Goal: Navigation & Orientation: Find specific page/section

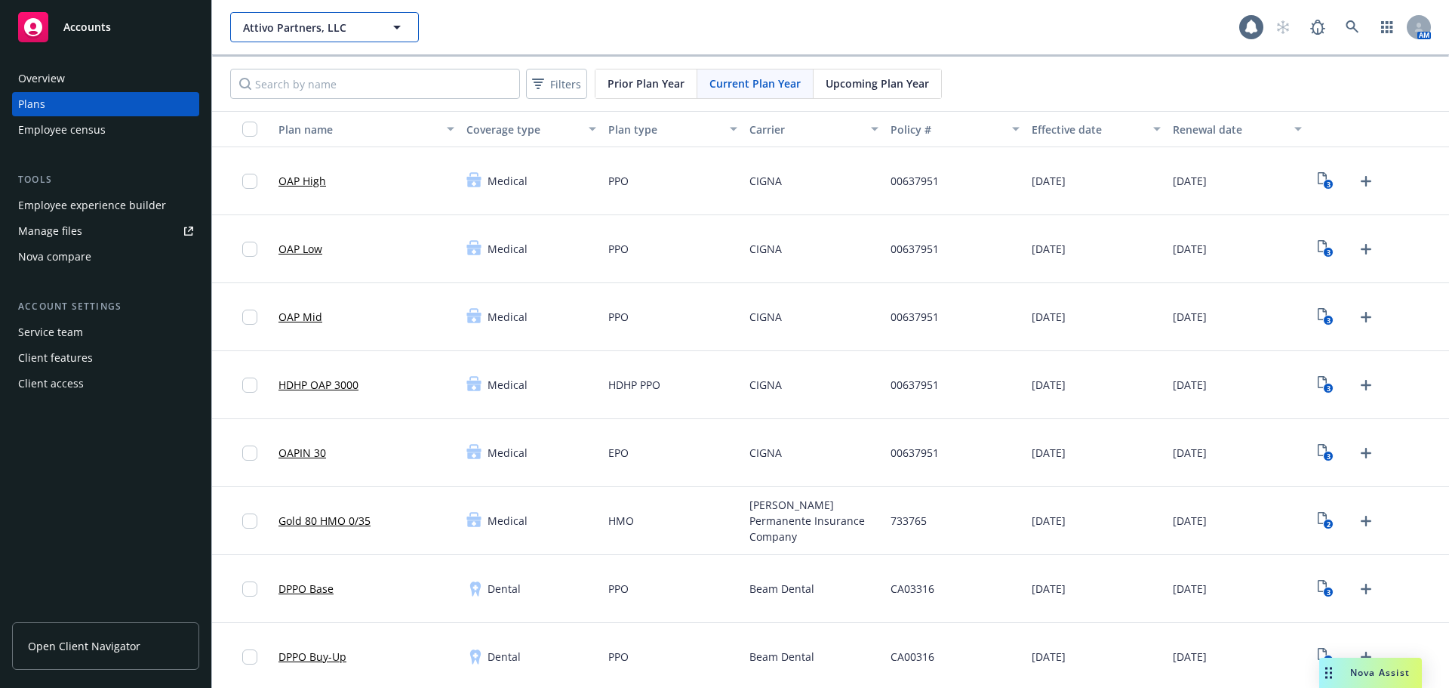
click at [342, 32] on span "Attivo Partners, LLC" at bounding box center [308, 28] width 131 height 16
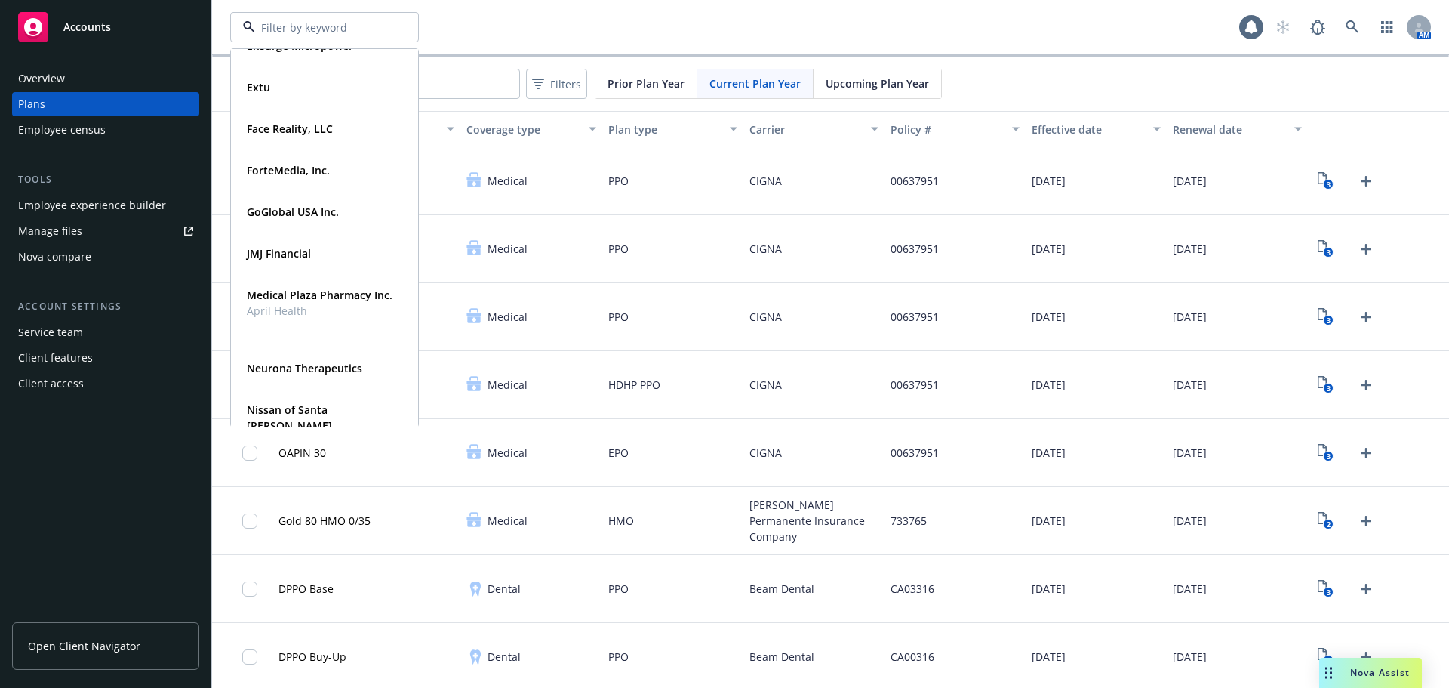
scroll to position [755, 0]
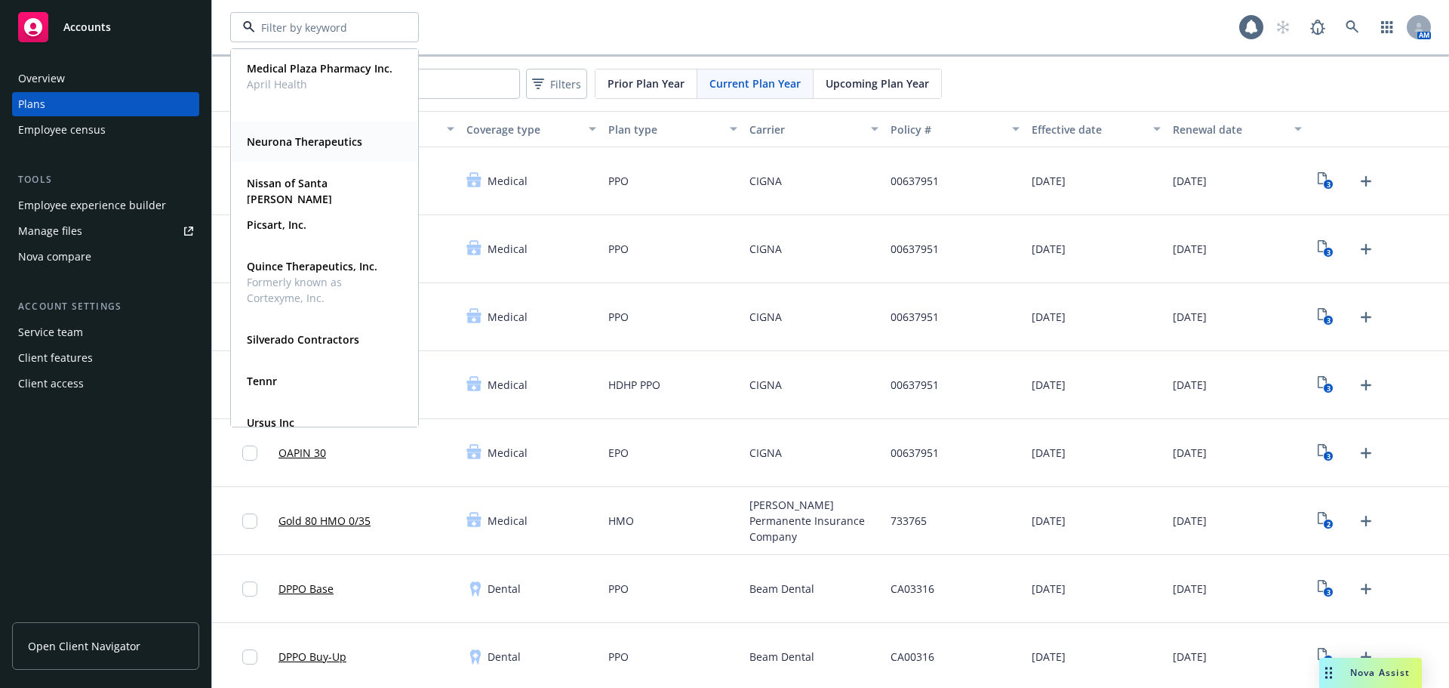
click at [281, 143] on strong "Neurona Therapeutics" at bounding box center [304, 141] width 115 height 14
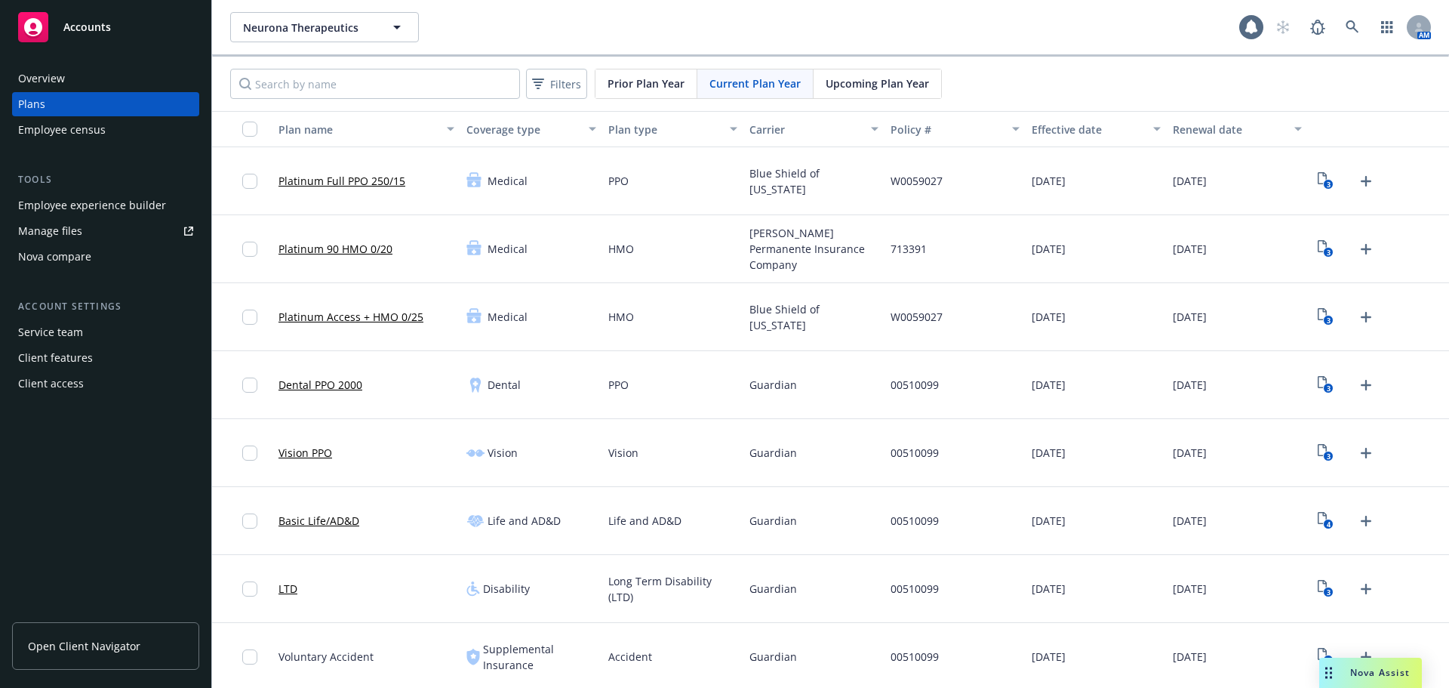
click at [74, 199] on div "Employee experience builder" at bounding box center [92, 205] width 148 height 24
click at [344, 32] on span "Neurona Therapeutics" at bounding box center [308, 28] width 131 height 16
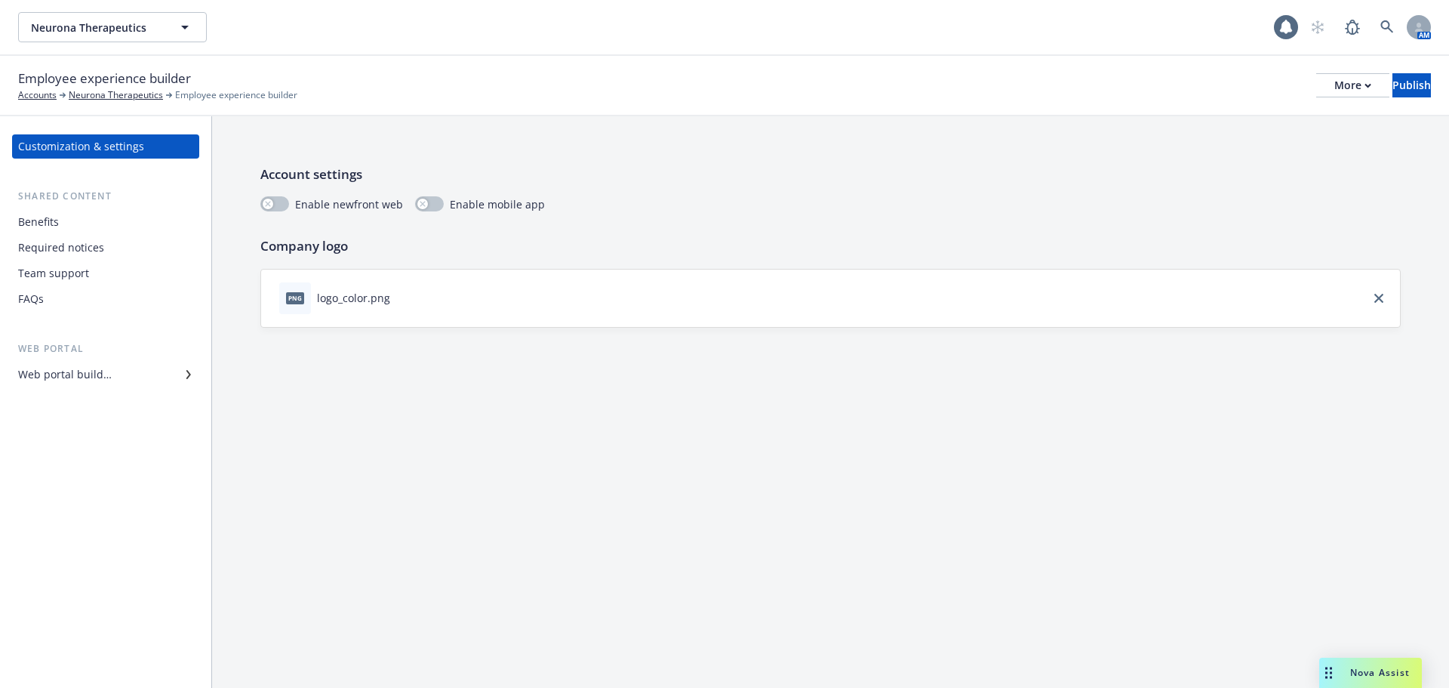
click at [80, 368] on div "Web portal builder" at bounding box center [65, 374] width 94 height 24
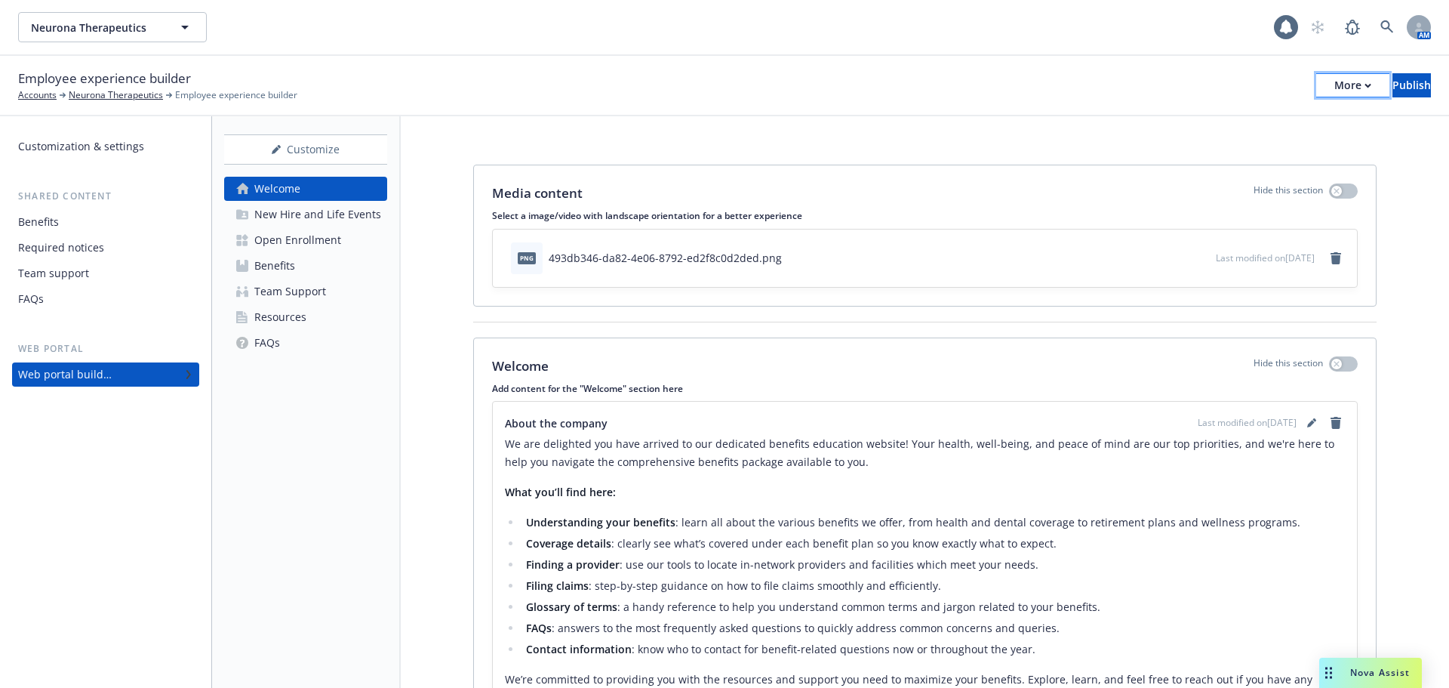
click at [1335, 85] on div "More" at bounding box center [1353, 85] width 37 height 23
click at [844, 84] on div "Employee experience builder Accounts Neurona Therapeutics Employee experience b…" at bounding box center [724, 85] width 1413 height 33
click at [1258, 143] on div "Media content Hide this section Select a image/video with landscape orientation…" at bounding box center [925, 460] width 1048 height 688
click at [1335, 90] on div "More" at bounding box center [1353, 85] width 37 height 23
click at [1256, 127] on link "Copy preview link" at bounding box center [1227, 119] width 223 height 30
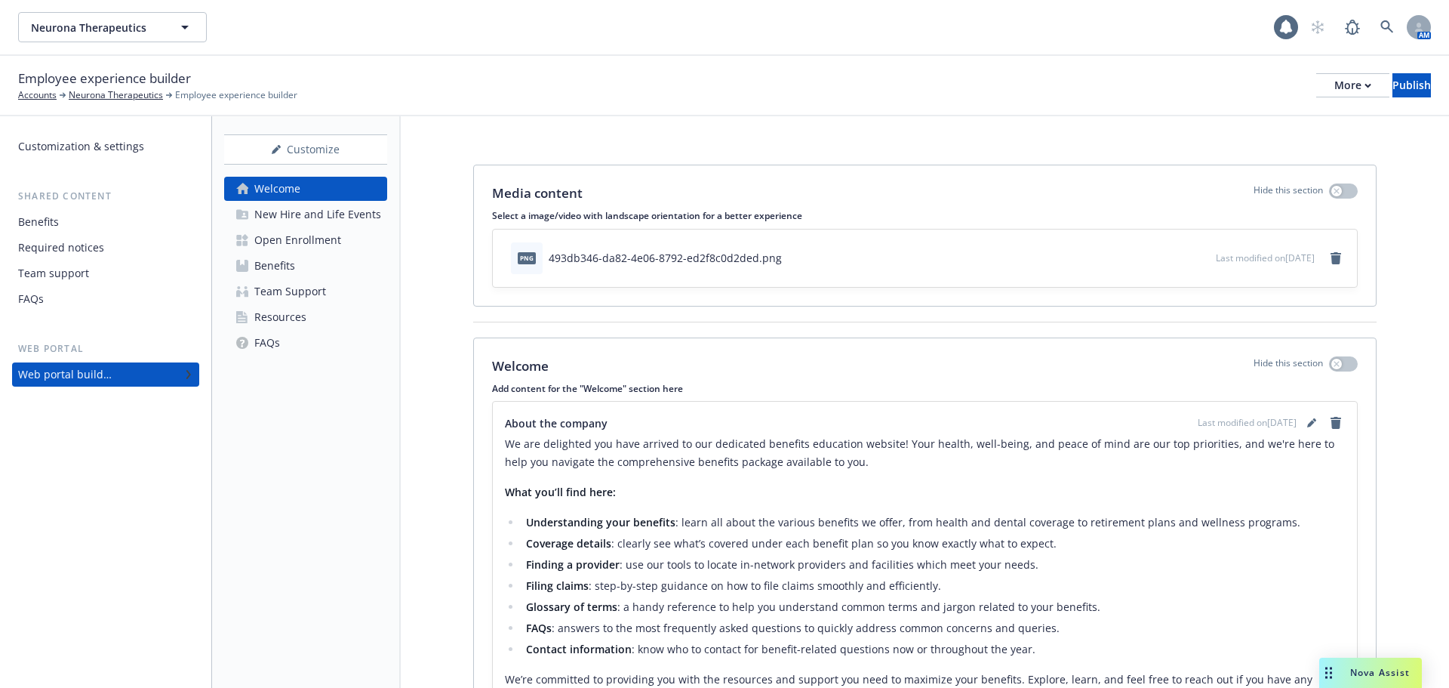
click at [1292, 99] on div "Employee experience builder Accounts Neurona Therapeutics Employee experience b…" at bounding box center [724, 85] width 1413 height 33
click at [1335, 85] on div "More" at bounding box center [1353, 85] width 37 height 23
drag, startPoint x: 1205, startPoint y: 126, endPoint x: 1208, endPoint y: 109, distance: 17.6
click at [1205, 126] on link "Copy preview link" at bounding box center [1227, 119] width 223 height 30
click at [283, 232] on div "Open Enrollment" at bounding box center [297, 240] width 87 height 24
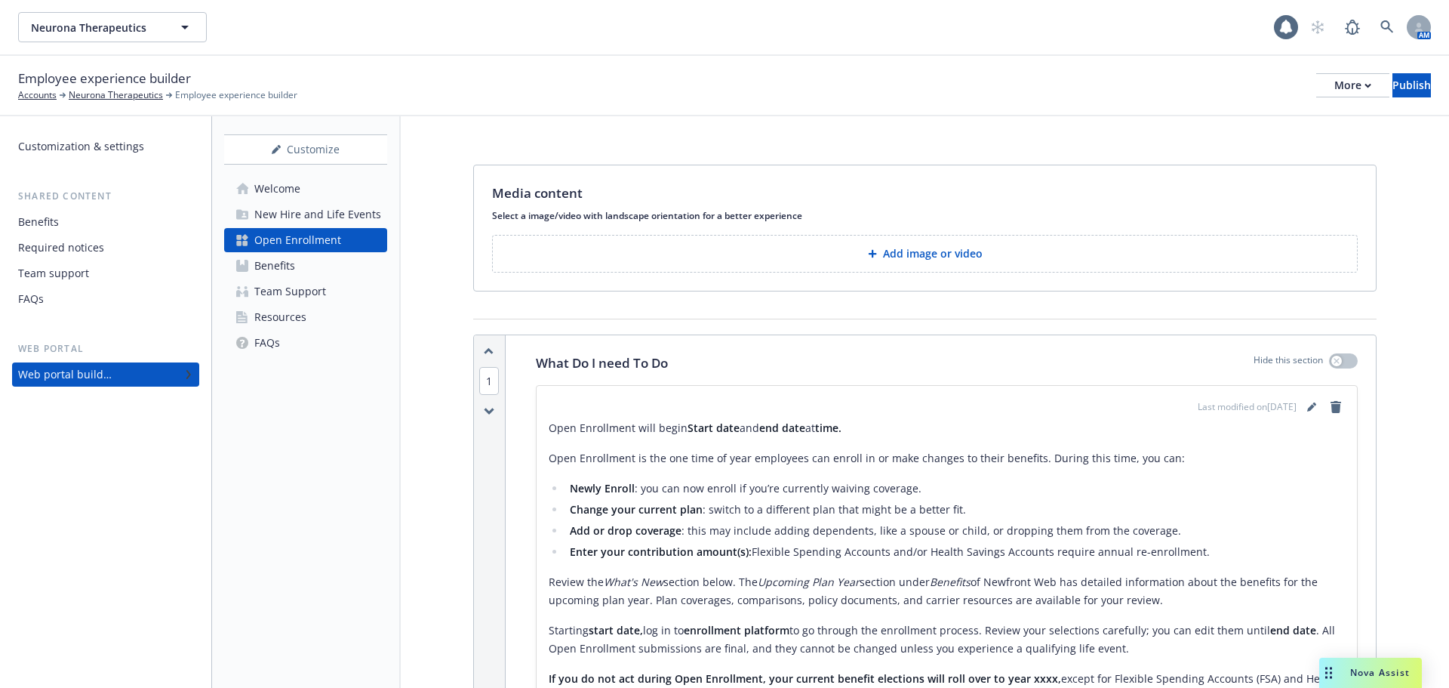
click at [300, 265] on link "Benefits" at bounding box center [305, 266] width 163 height 24
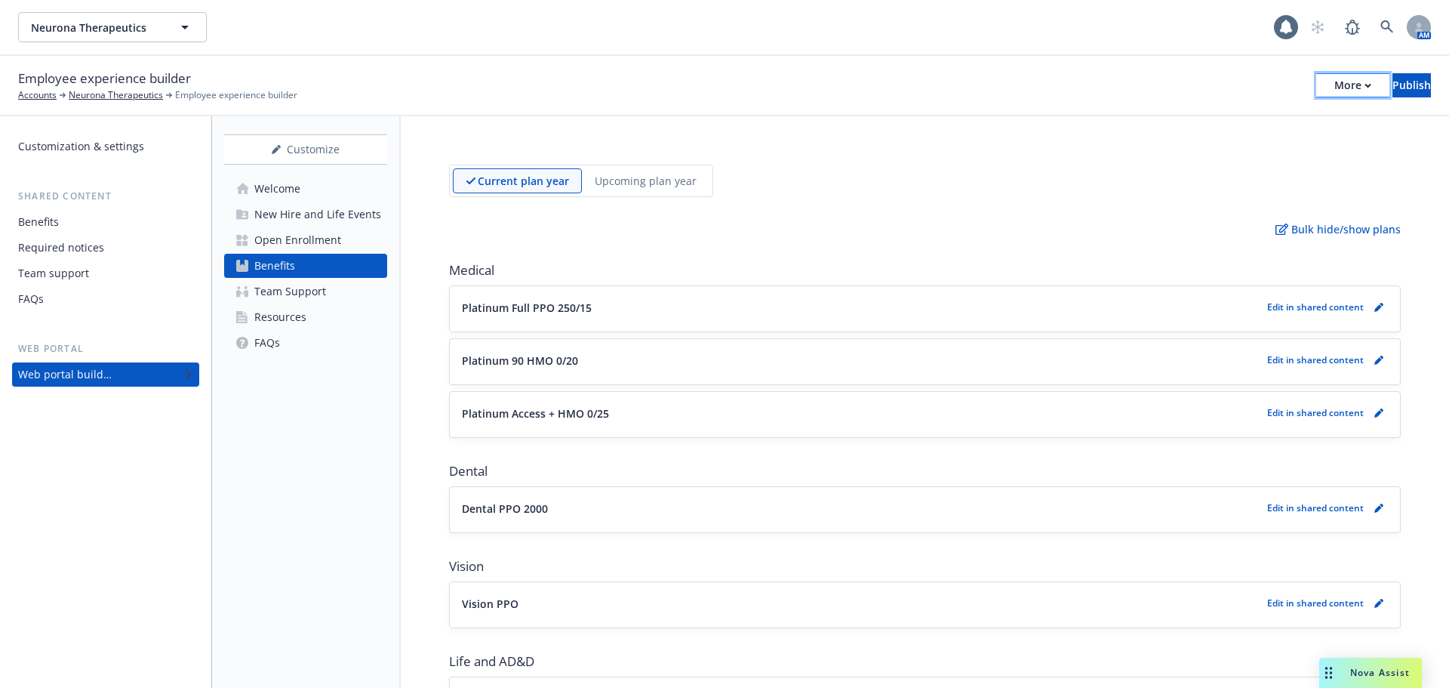
click at [1335, 80] on div "More" at bounding box center [1353, 85] width 37 height 23
click at [1217, 125] on link "Copy preview link" at bounding box center [1227, 119] width 223 height 30
click at [1134, 183] on div "Current plan year Upcoming plan year" at bounding box center [925, 181] width 952 height 32
click at [154, 23] on span "Neurona Therapeutics" at bounding box center [96, 28] width 131 height 16
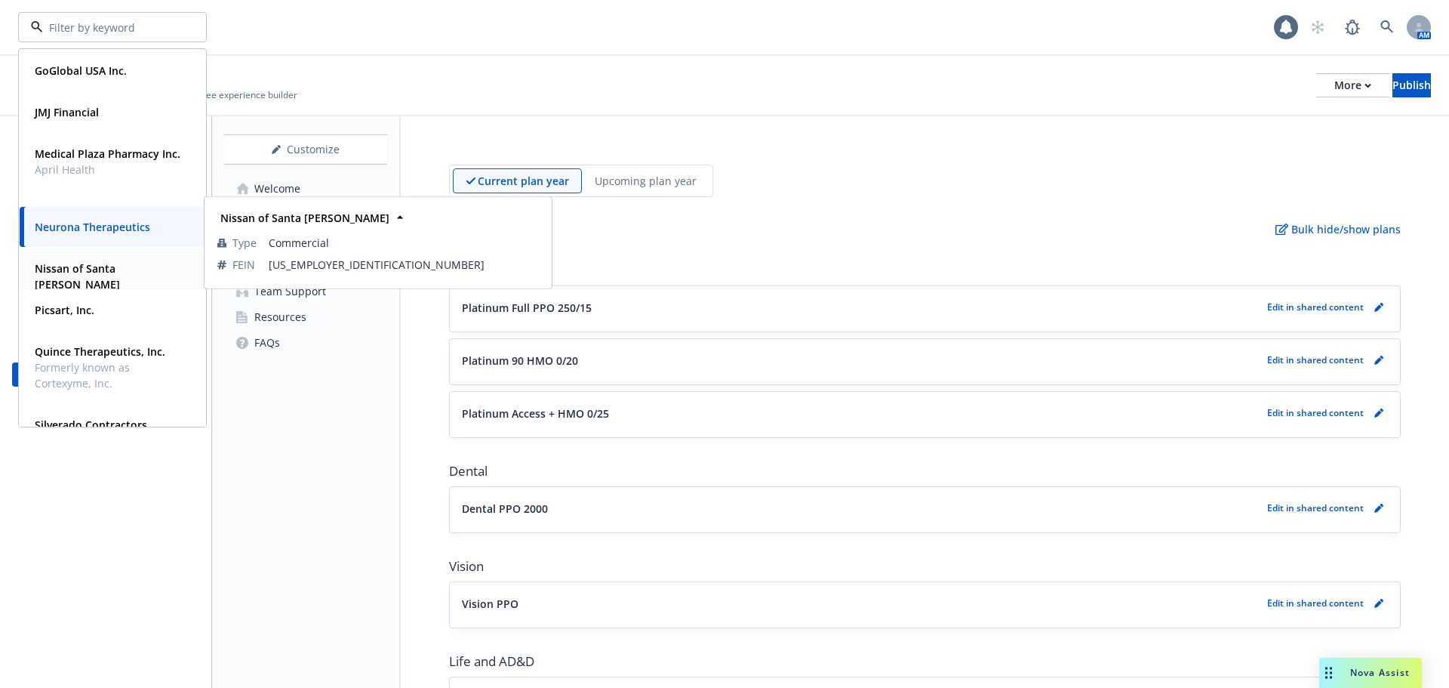
scroll to position [696, 0]
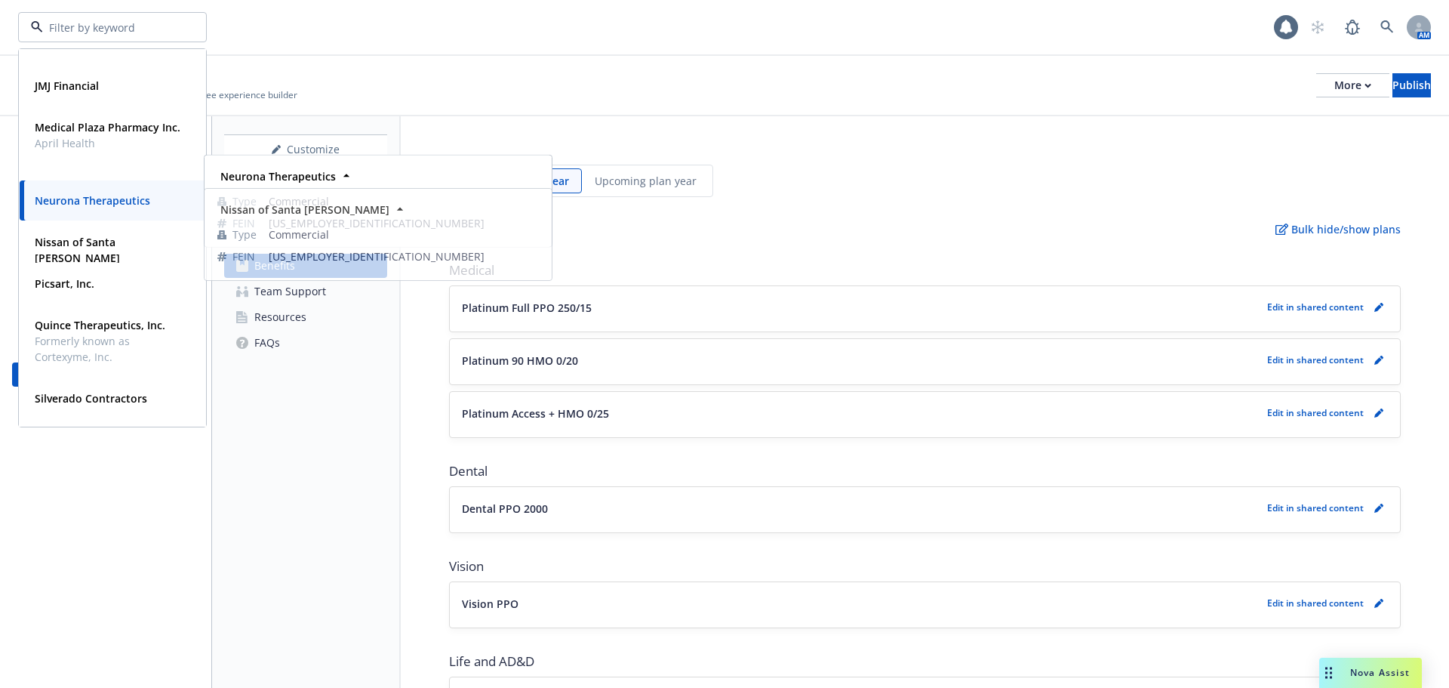
click at [81, 214] on div "Neurona Therapeutics Type Commercial FEIN 26-2388011" at bounding box center [113, 200] width 186 height 40
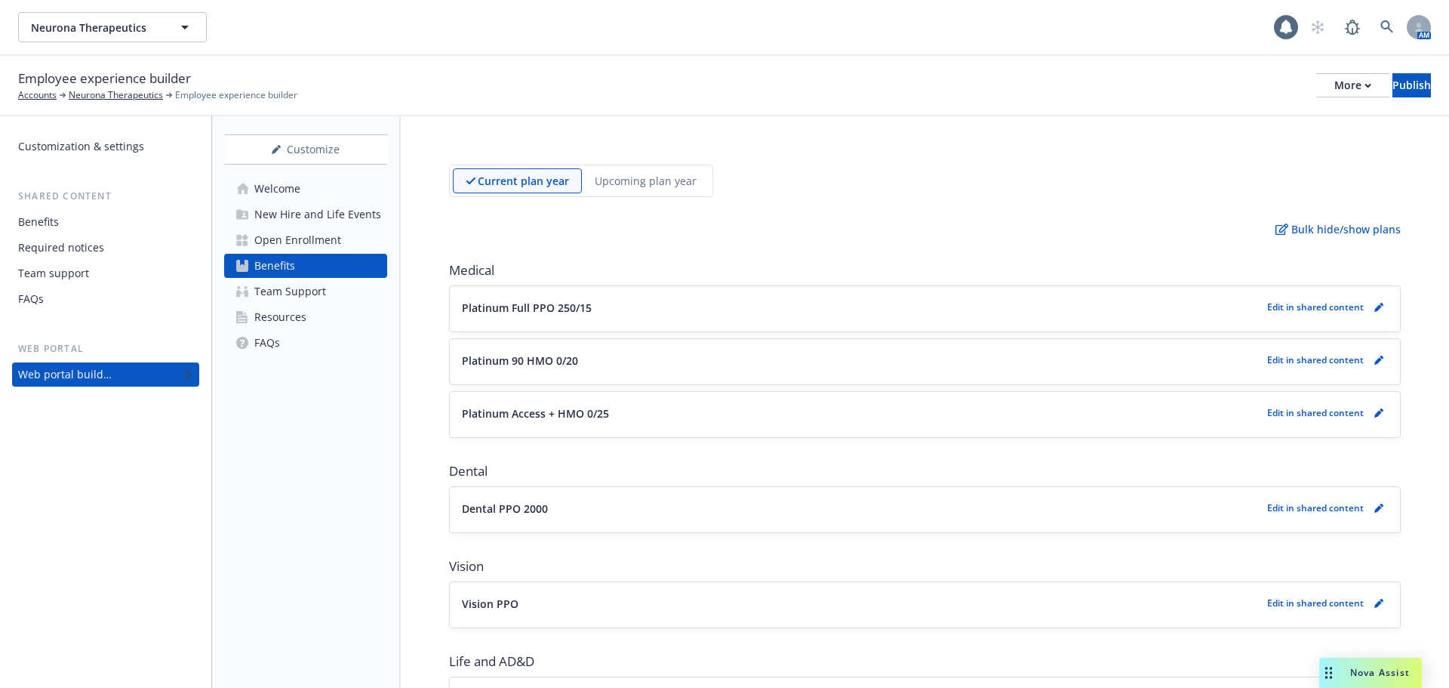
click at [332, 476] on div "Customize Welcome New Hire and Life Events Open Enrollment Benefits Team Suppor…" at bounding box center [306, 401] width 189 height 571
click at [1335, 80] on div "More" at bounding box center [1353, 85] width 37 height 23
click at [1201, 127] on link "Copy preview link" at bounding box center [1227, 119] width 223 height 30
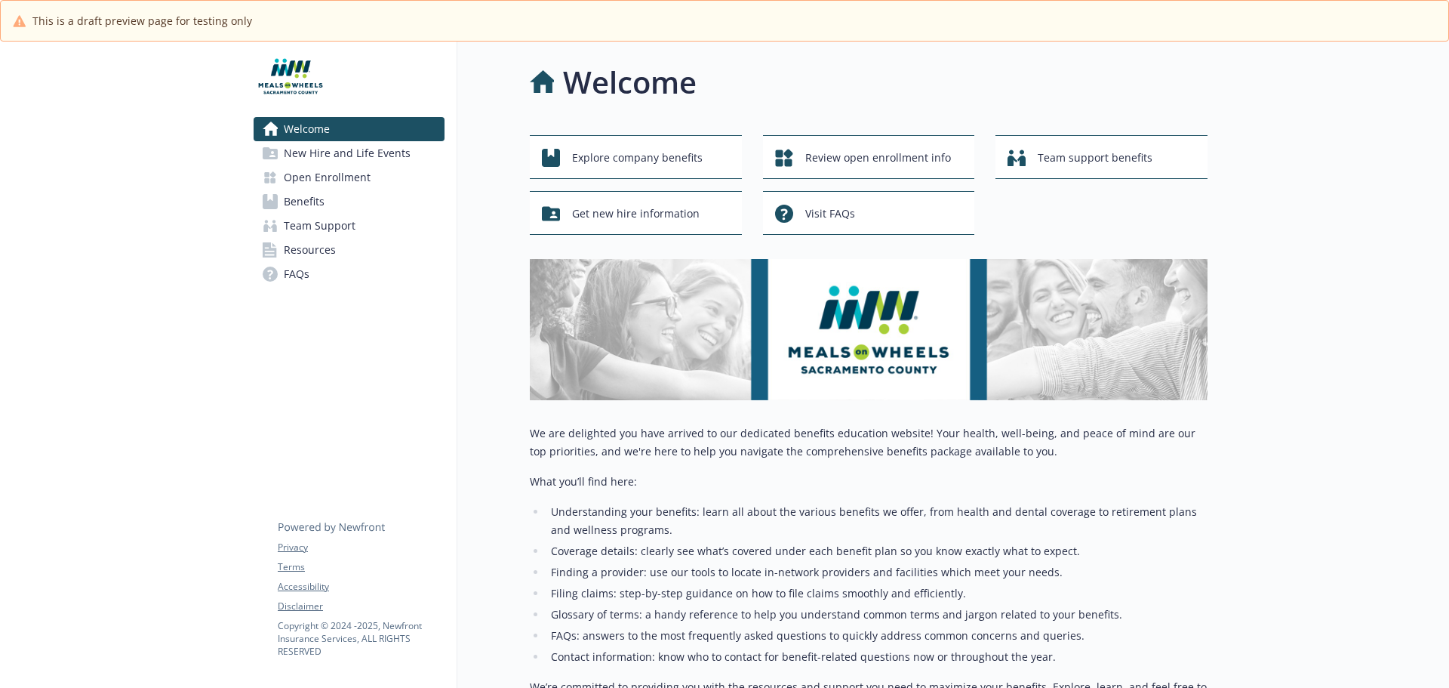
click at [300, 163] on span "New Hire and Life Events" at bounding box center [347, 153] width 127 height 24
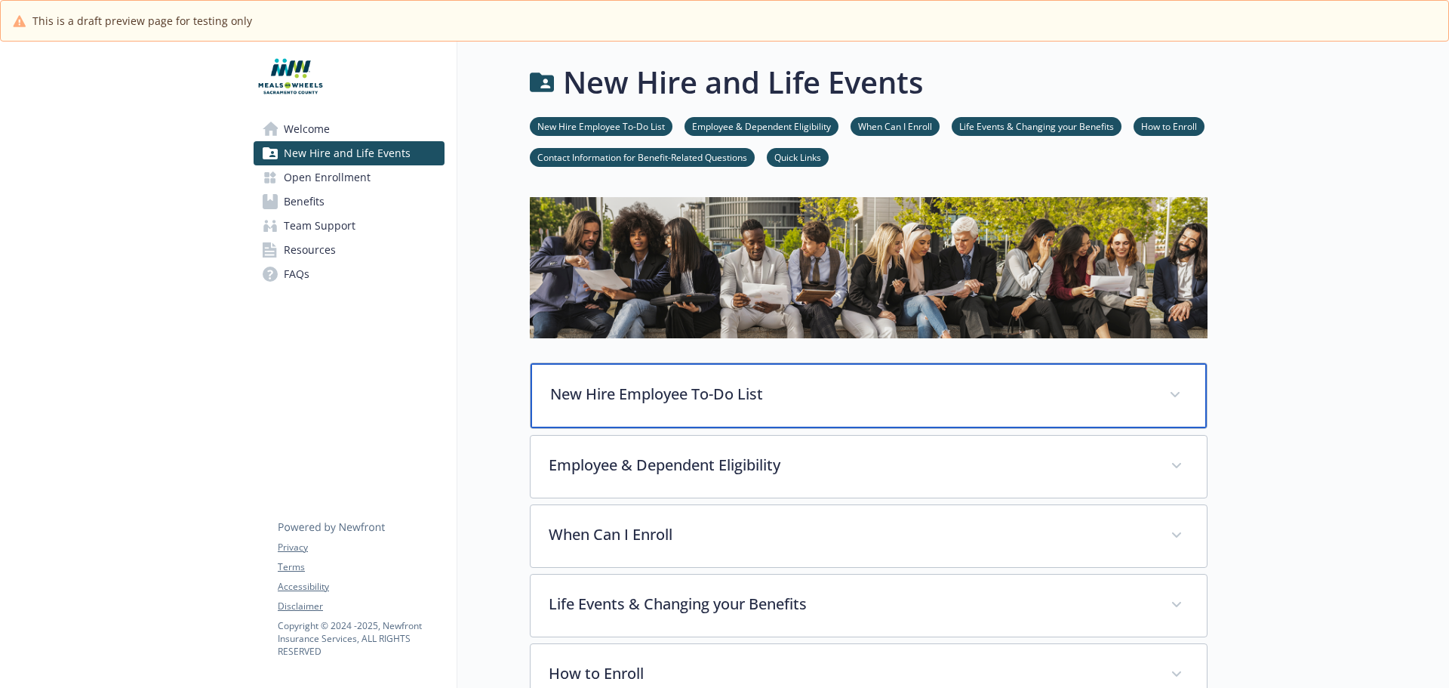
click at [692, 391] on p "New Hire Employee To-Do List" at bounding box center [850, 394] width 601 height 23
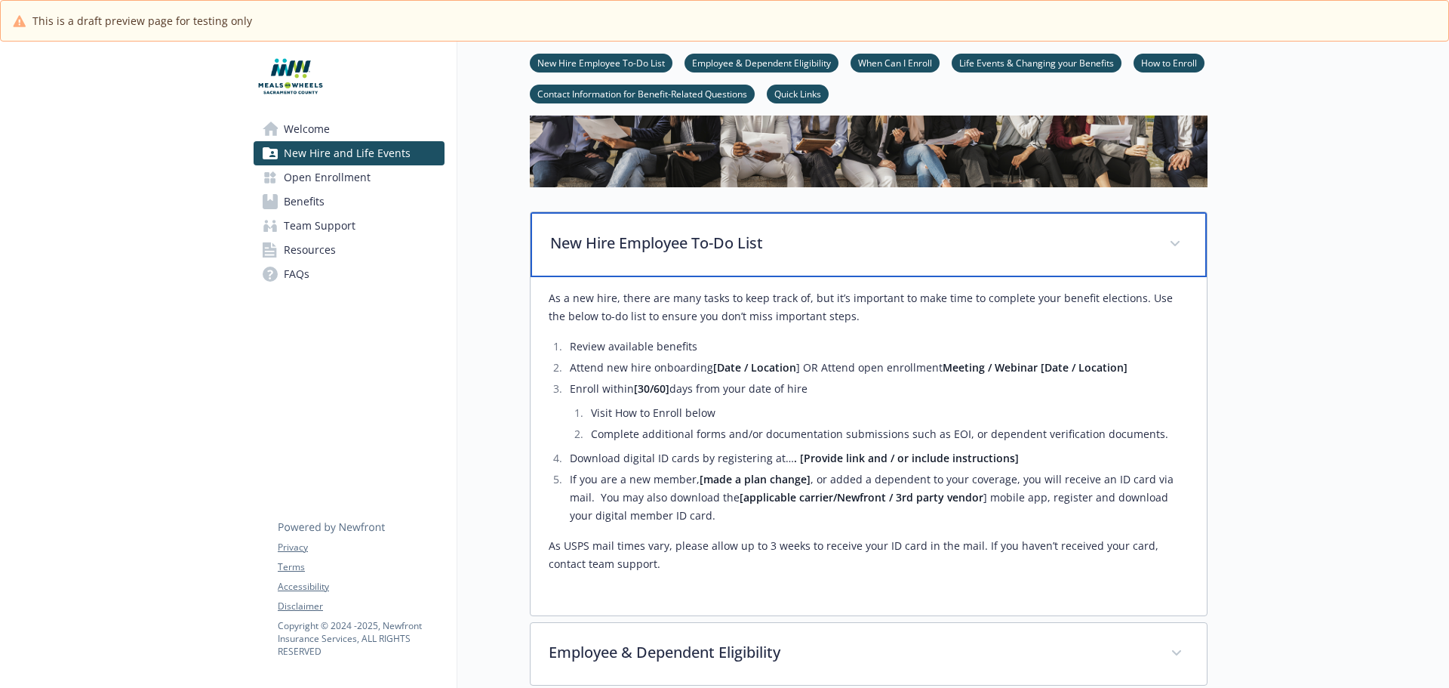
scroll to position [302, 0]
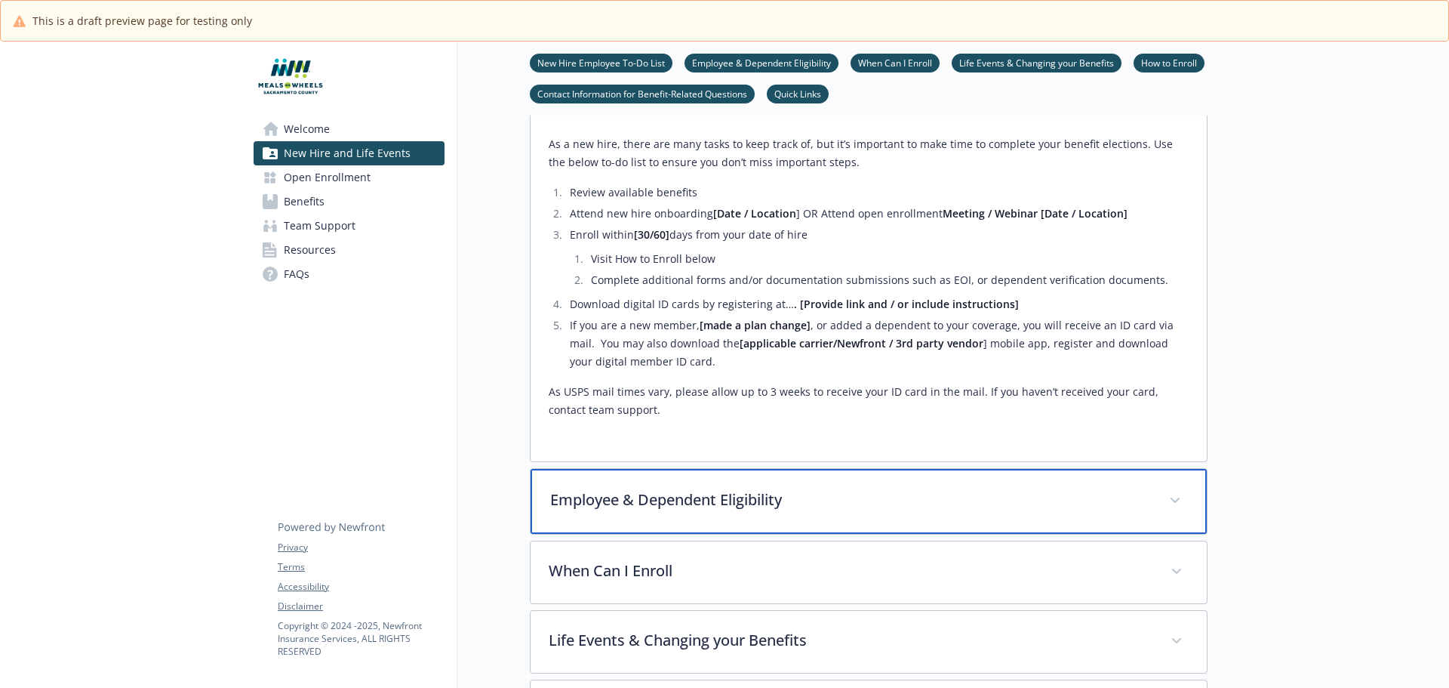
click at [750, 486] on div "Employee & Dependent Eligibility" at bounding box center [869, 501] width 676 height 65
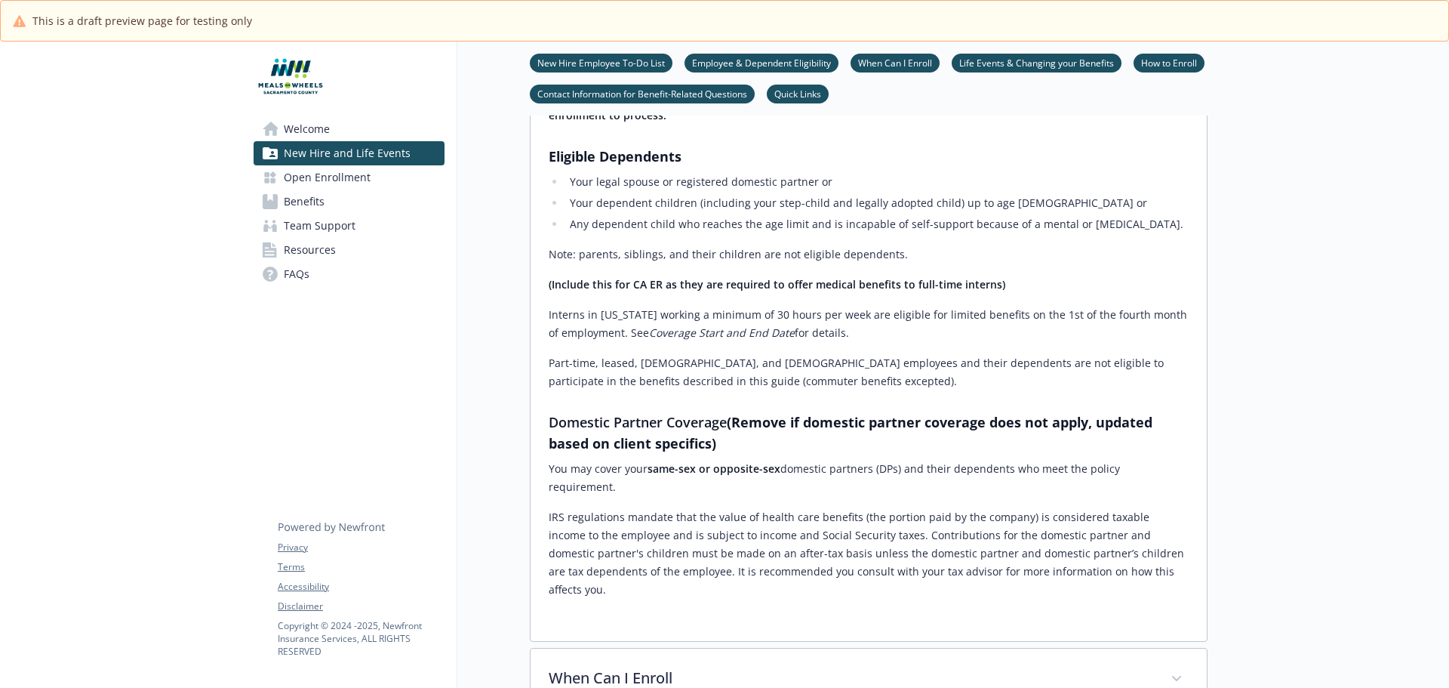
scroll to position [830, 0]
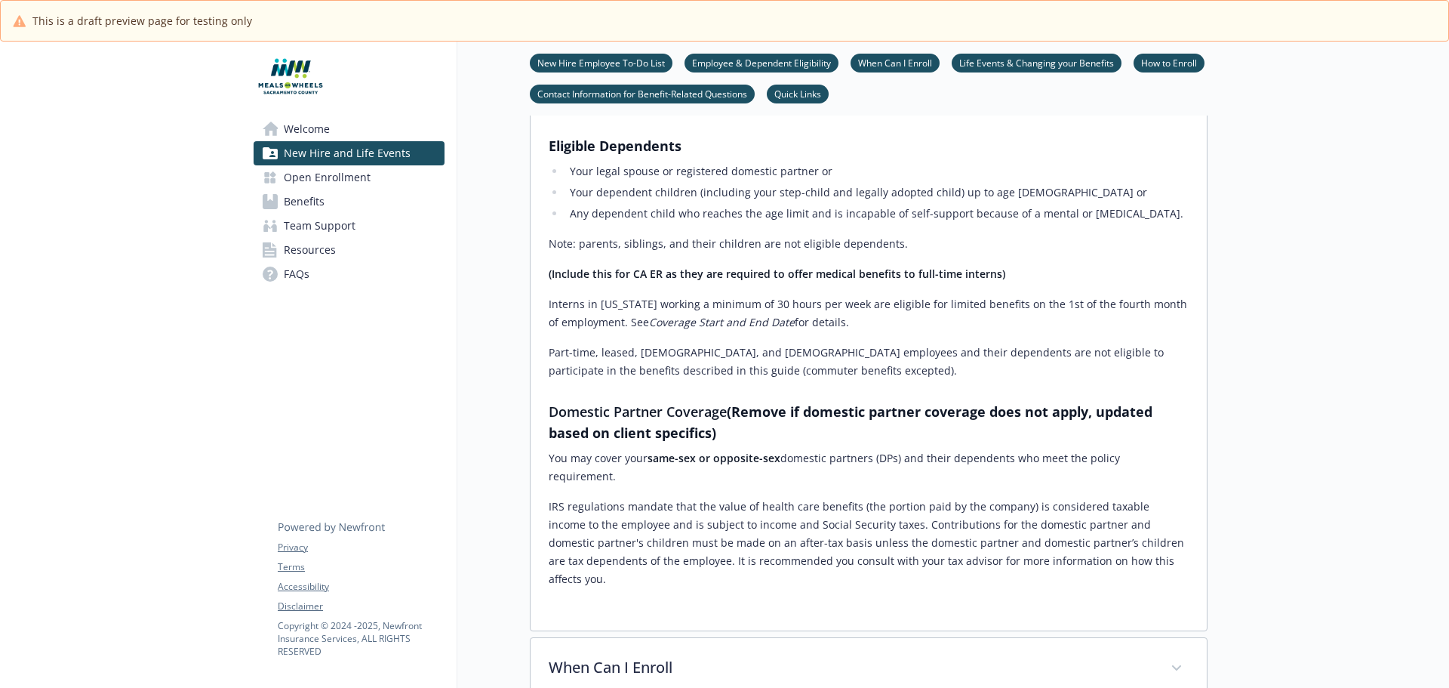
click at [366, 196] on link "Benefits" at bounding box center [349, 201] width 191 height 24
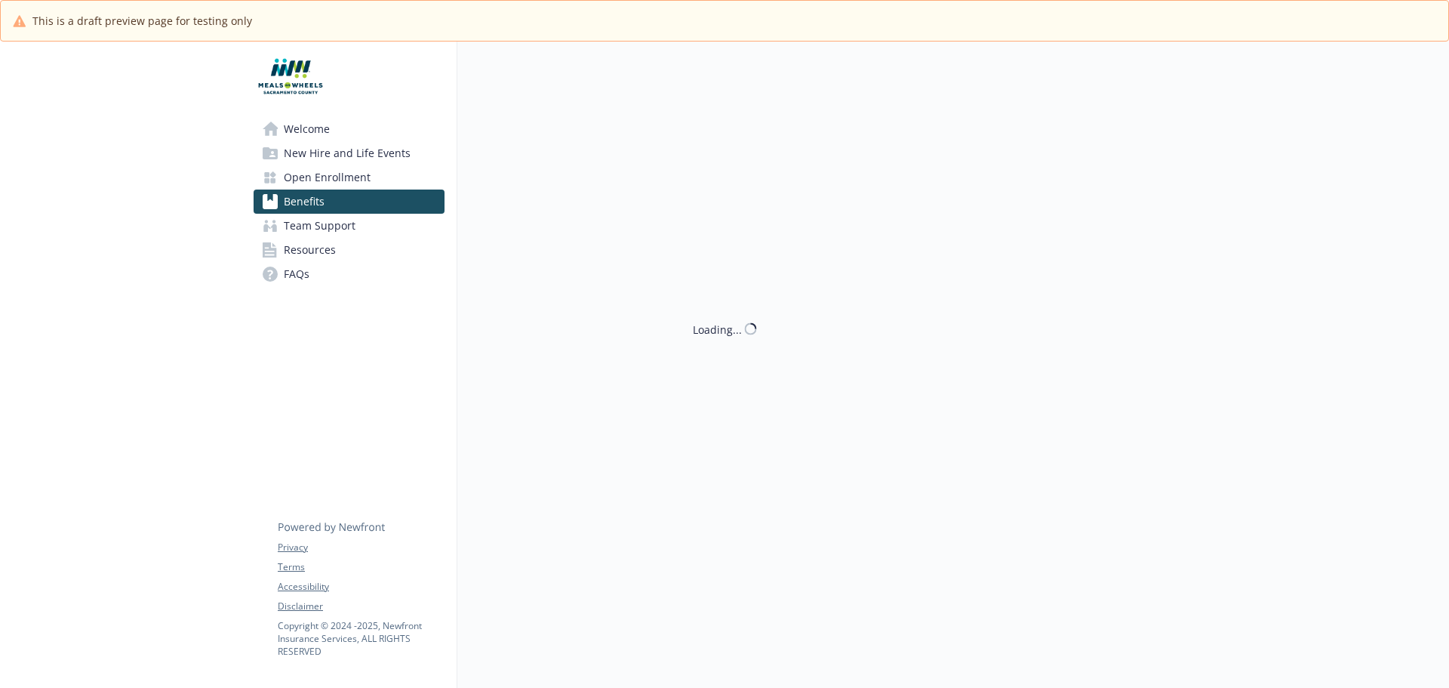
scroll to position [53, 0]
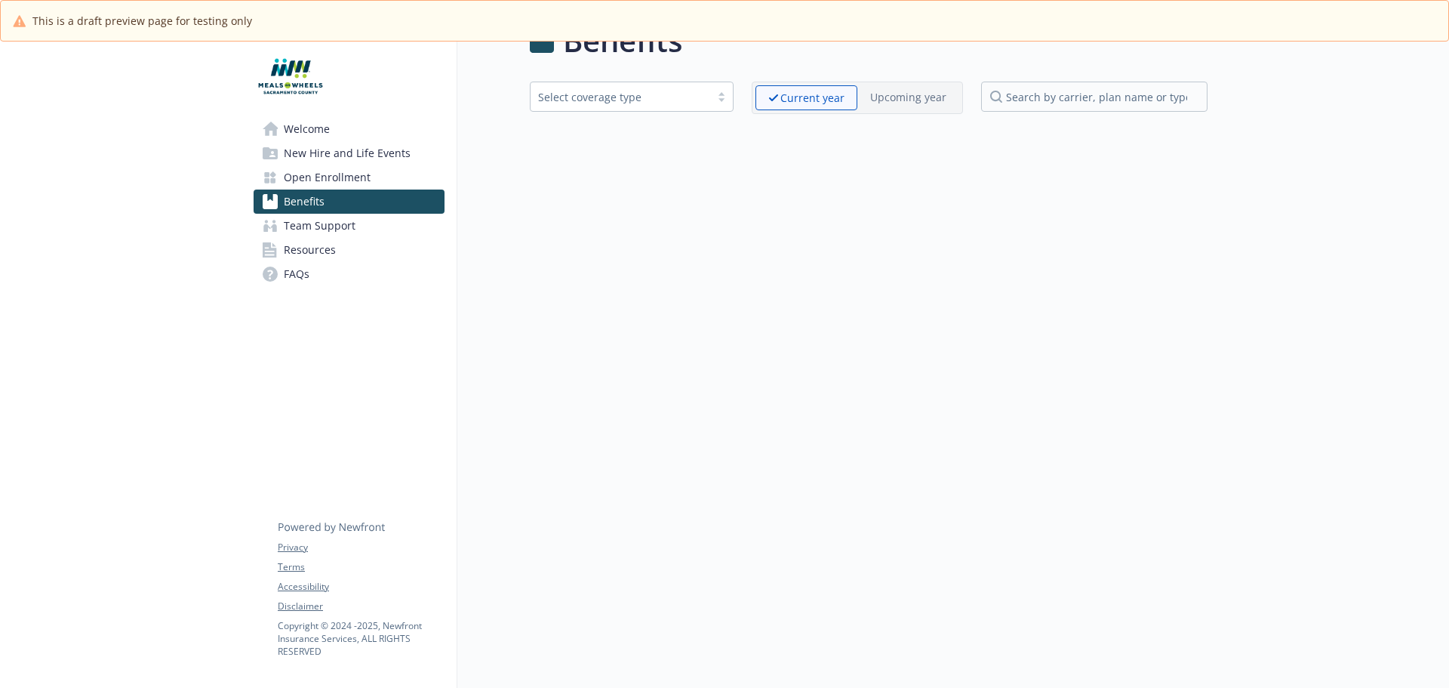
click at [318, 168] on span "Open Enrollment" at bounding box center [327, 177] width 87 height 24
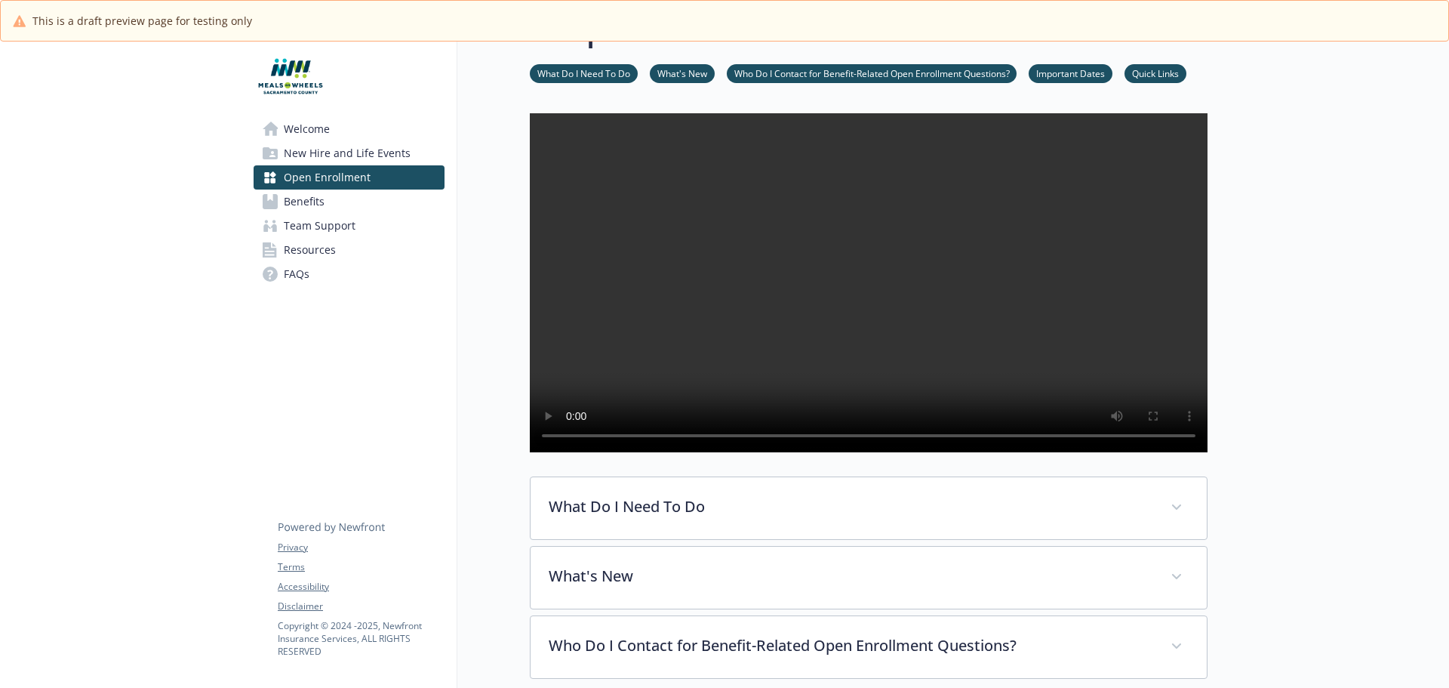
click at [307, 229] on span "Team Support" at bounding box center [320, 226] width 72 height 24
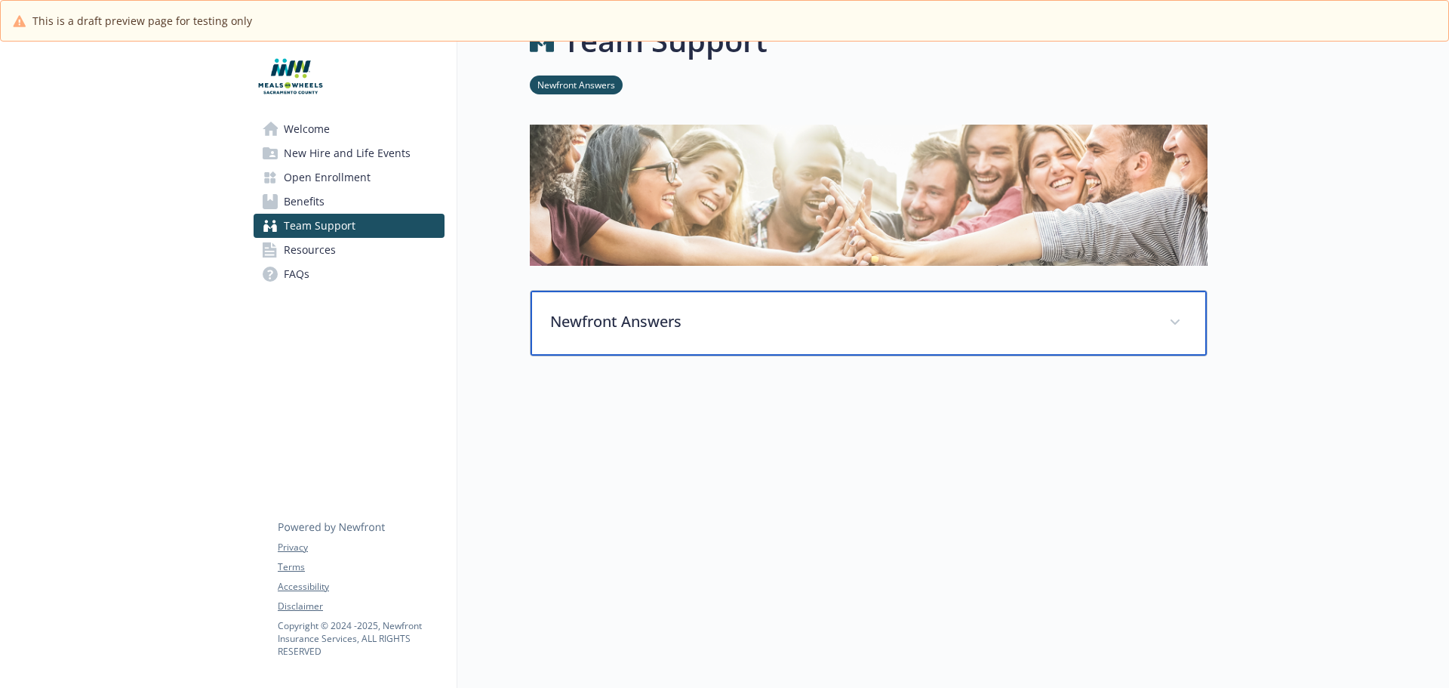
click at [796, 313] on p "Newfront Answers" at bounding box center [850, 321] width 601 height 23
